Goal: Task Accomplishment & Management: Complete application form

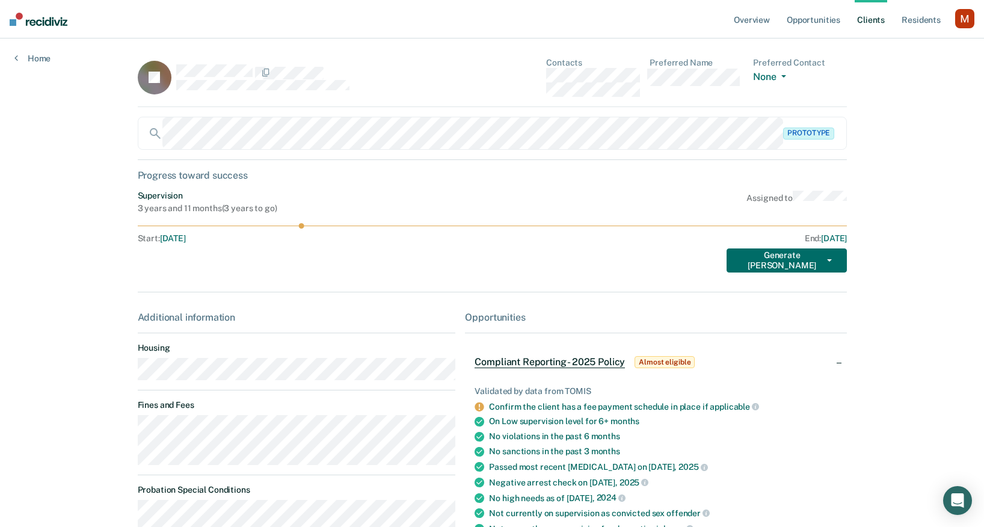
click at [873, 16] on link "Client s" at bounding box center [871, 19] width 32 height 39
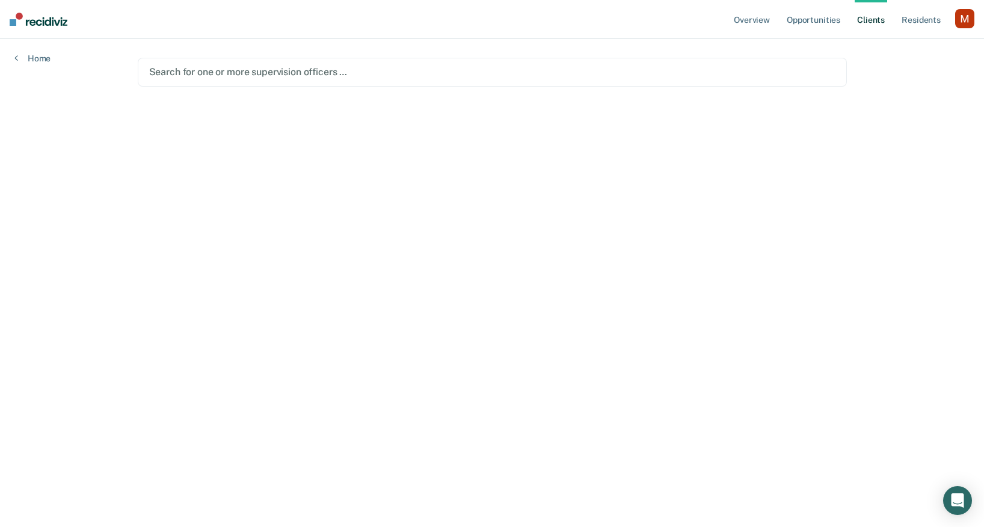
click at [232, 74] on div at bounding box center [492, 72] width 687 height 14
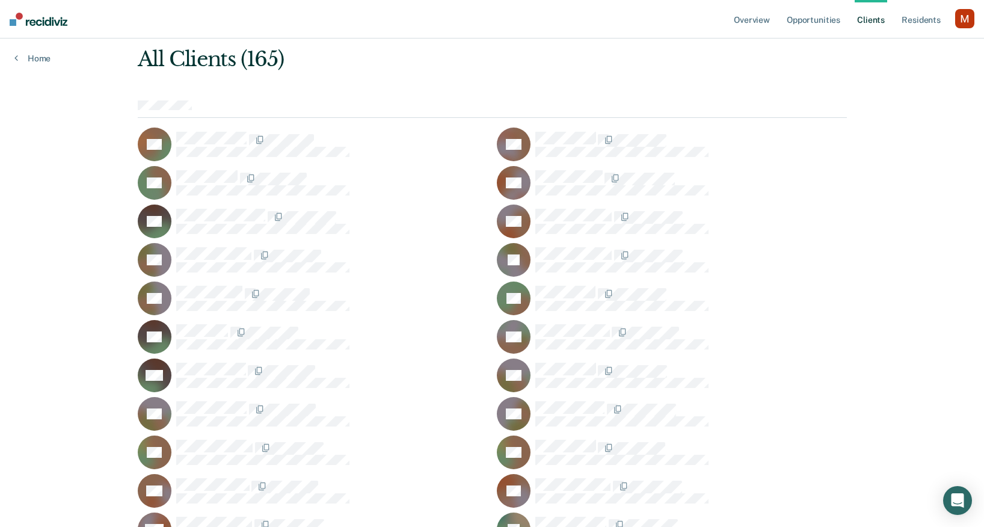
scroll to position [49, 0]
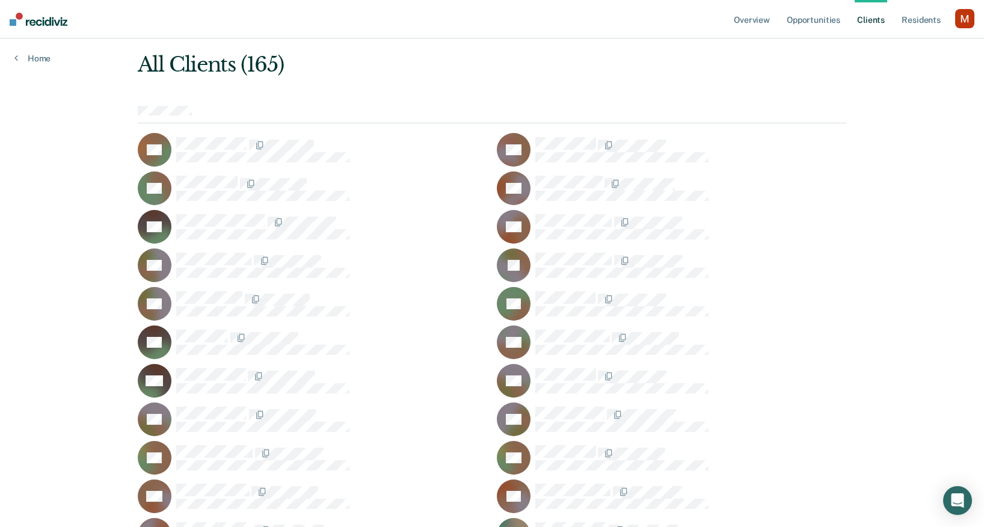
click at [561, 251] on div "JB" at bounding box center [672, 266] width 350 height 34
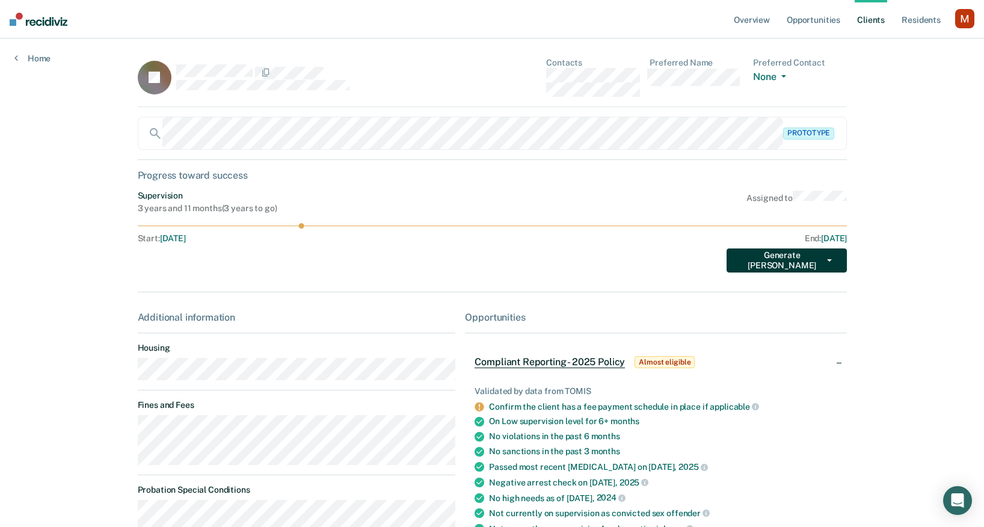
click at [809, 265] on button "Generate [PERSON_NAME]" at bounding box center [787, 261] width 120 height 24
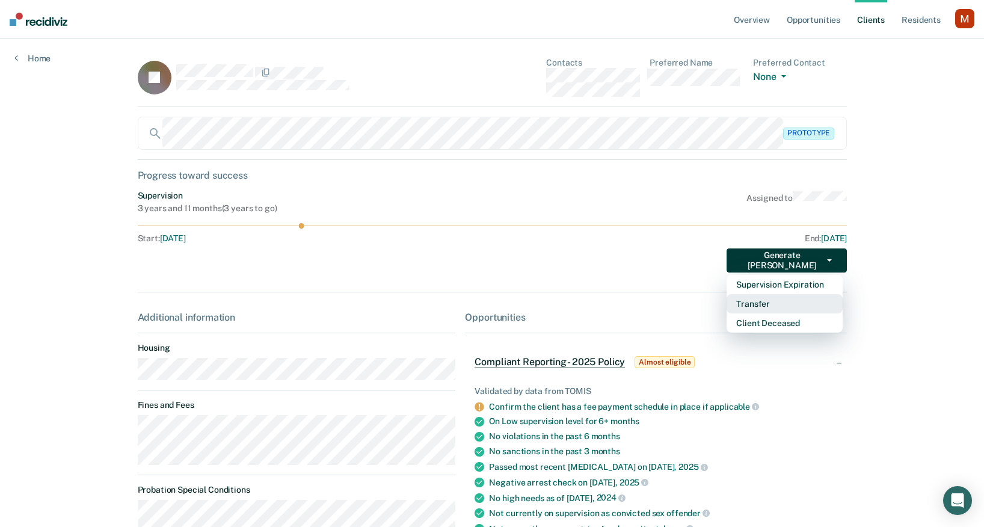
click at [807, 301] on button "Transfer" at bounding box center [785, 303] width 116 height 19
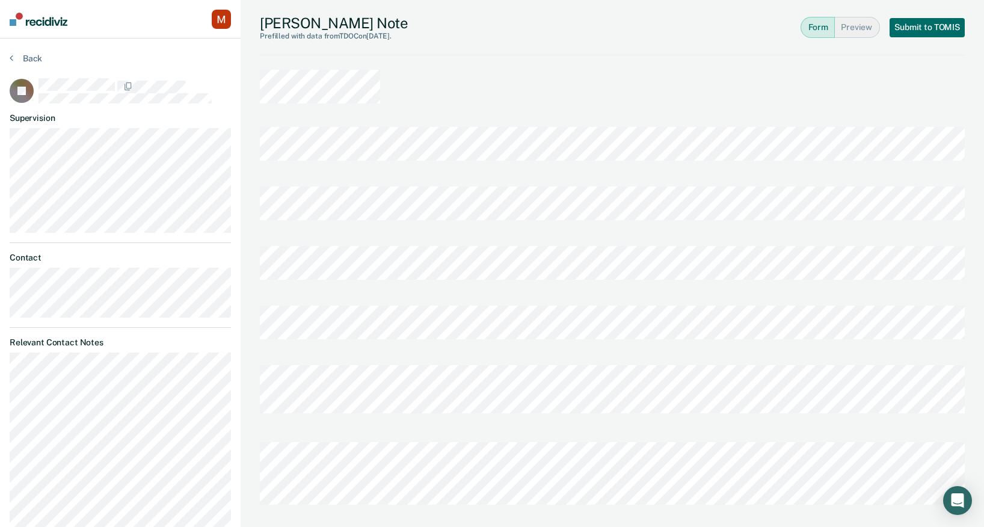
click at [848, 32] on button "Preview" at bounding box center [857, 27] width 45 height 21
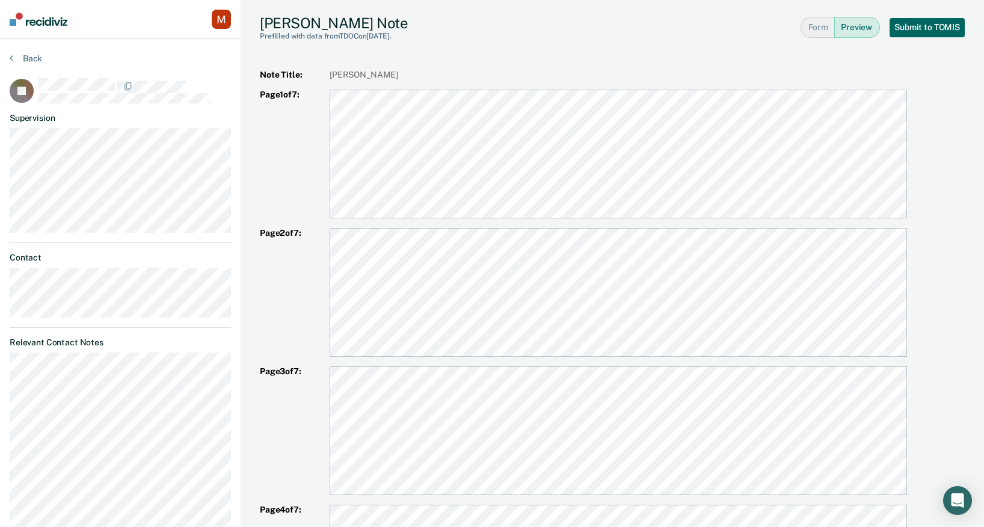
click at [891, 25] on button "Submit to TOMIS" at bounding box center [927, 27] width 75 height 19
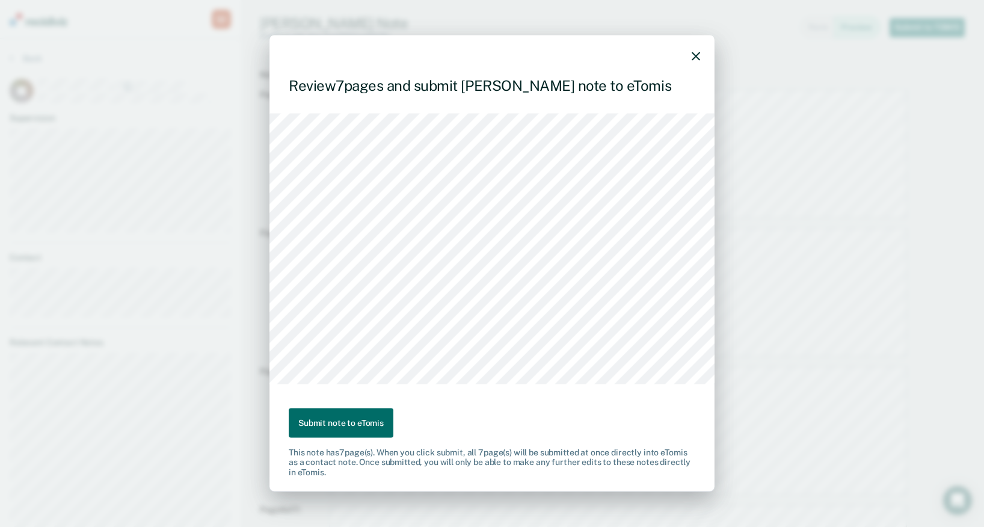
click at [696, 55] on icon "button" at bounding box center [696, 56] width 8 height 8
